Goal: Task Accomplishment & Management: Use online tool/utility

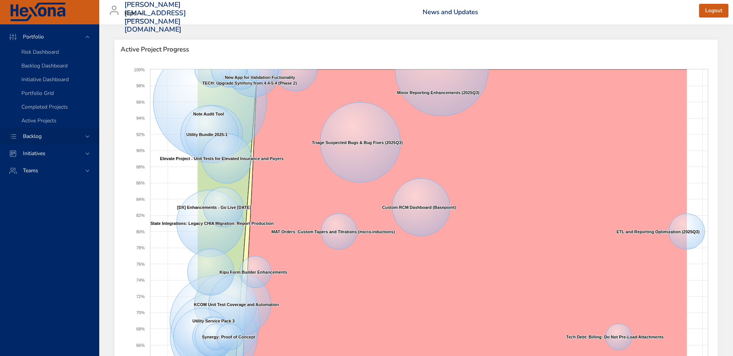
click at [86, 138] on icon at bounding box center [88, 137] width 8 height 8
drag, startPoint x: 45, startPoint y: 74, endPoint x: 51, endPoint y: 111, distance: 37.8
click at [45, 74] on link "Backlog Details" at bounding box center [49, 70] width 99 height 14
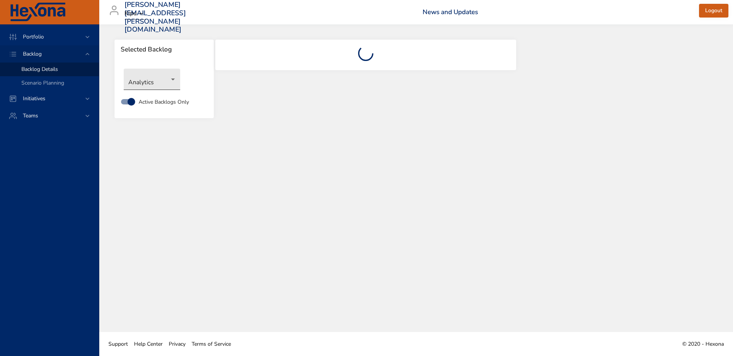
click at [173, 81] on body "Portfolio Backlog Backlog Details Scenario Planning Initiatives Teams [PERSON_N…" at bounding box center [366, 178] width 733 height 356
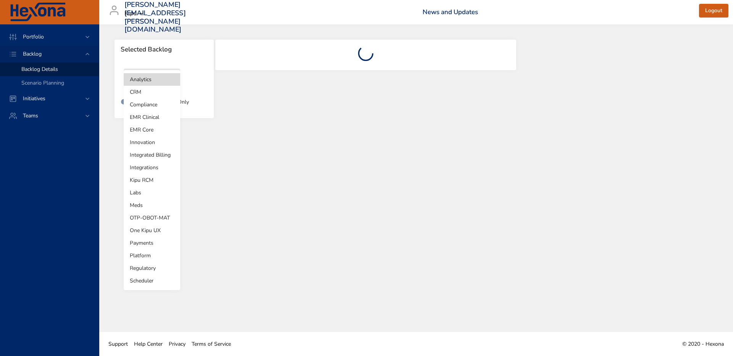
click at [145, 169] on li "Integrations" at bounding box center [152, 167] width 56 height 13
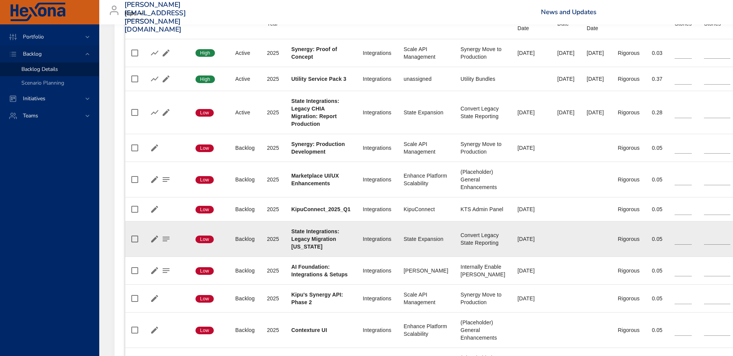
scroll to position [339, 0]
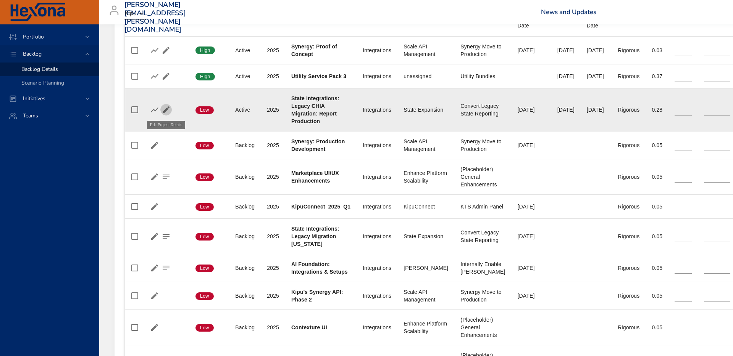
click at [167, 110] on icon "button" at bounding box center [165, 109] width 9 height 9
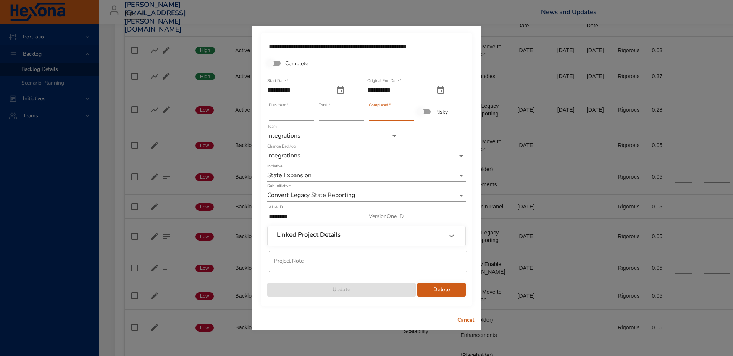
drag, startPoint x: 379, startPoint y: 114, endPoint x: 354, endPoint y: 113, distance: 25.2
click at [354, 113] on div "**********" at bounding box center [366, 168] width 200 height 259
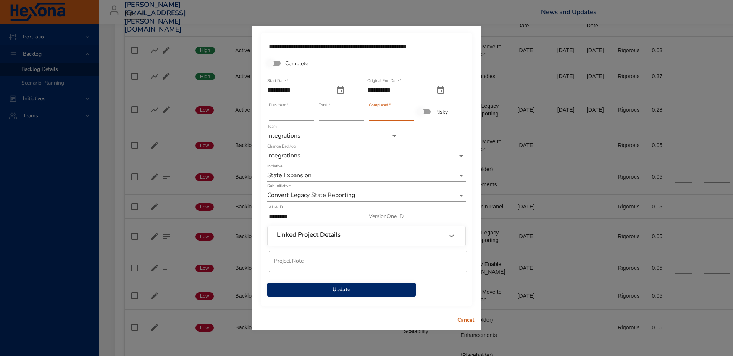
type input "**"
click at [344, 290] on span "Update" at bounding box center [341, 290] width 136 height 10
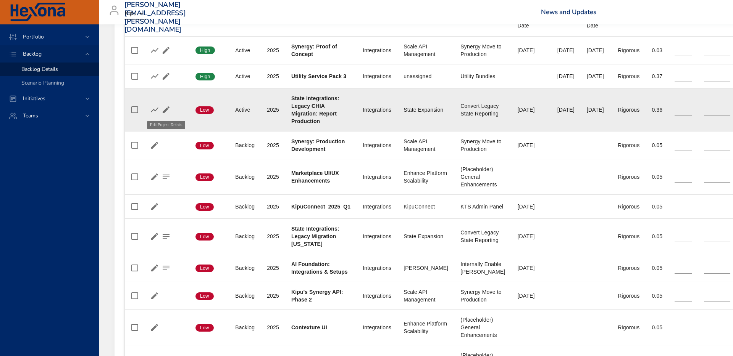
click at [165, 108] on icon "button" at bounding box center [165, 109] width 9 height 9
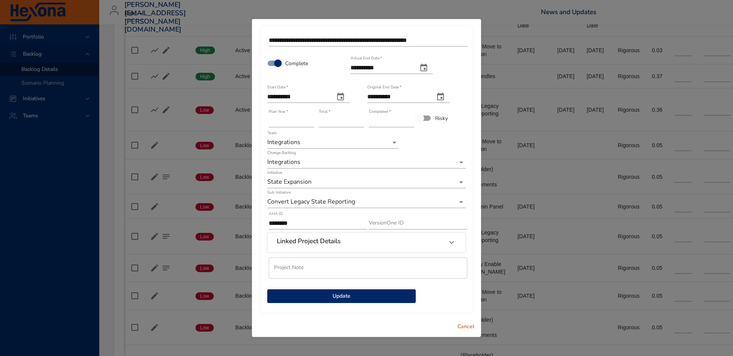
click at [346, 298] on span "Update" at bounding box center [341, 297] width 136 height 10
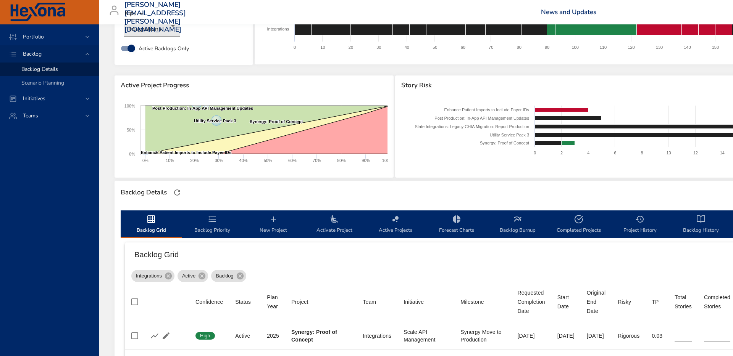
scroll to position [0, 0]
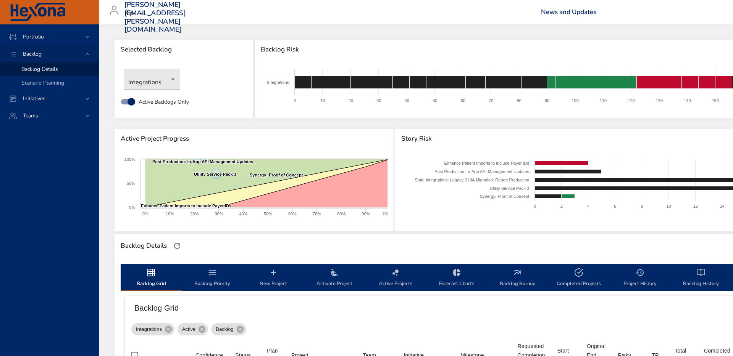
click at [291, 13] on div "[PERSON_NAME][EMAIL_ADDRESS][PERSON_NAME][DOMAIN_NAME] Kipu News and Updates Lo…" at bounding box center [534, 12] width 861 height 24
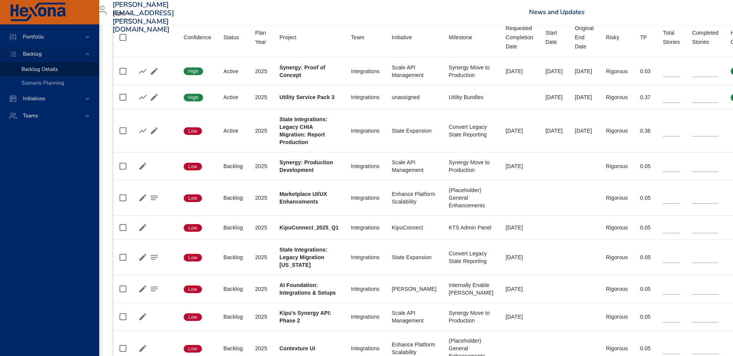
scroll to position [318, 13]
